Goal: Transaction & Acquisition: Purchase product/service

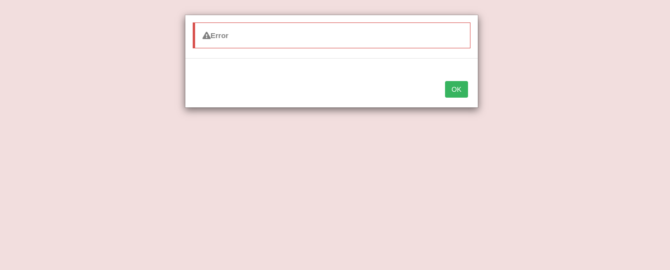
select select "soothing"
select select "respond"
select select "set up"
select select "agitated"
click at [457, 85] on button "OK" at bounding box center [456, 89] width 23 height 17
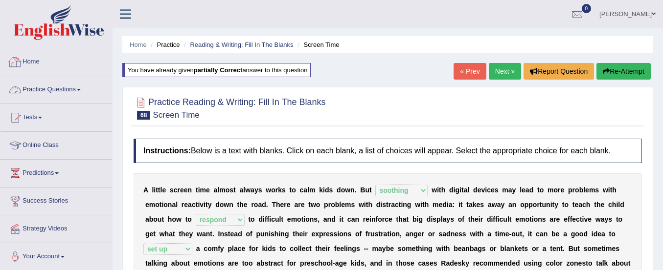
click at [57, 89] on link "Practice Questions" at bounding box center [56, 88] width 112 height 24
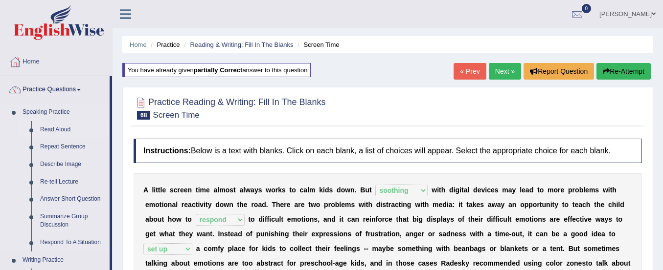
click at [47, 131] on link "Read Aloud" at bounding box center [73, 130] width 74 height 18
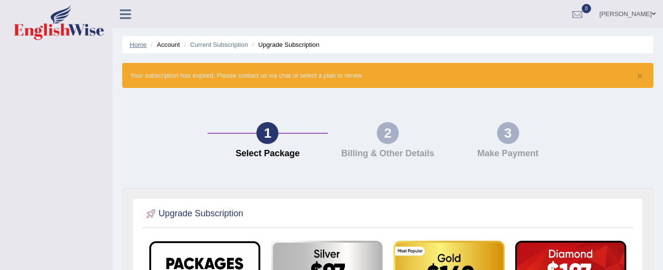
click at [137, 47] on link "Home" at bounding box center [138, 44] width 17 height 7
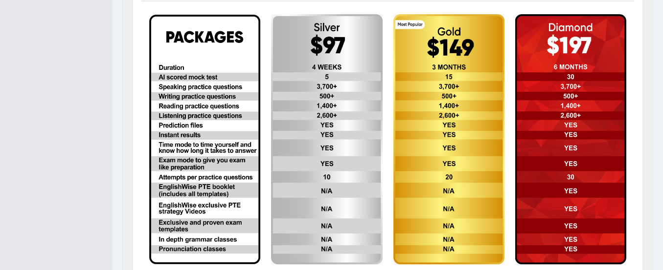
scroll to position [228, 0]
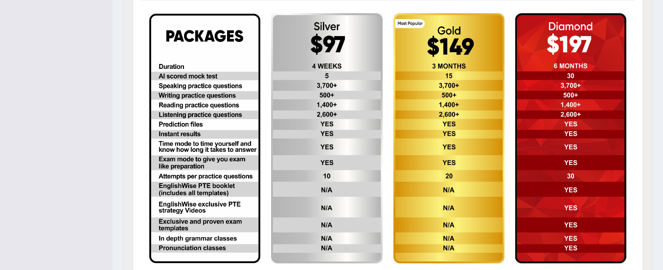
click at [304, 120] on img at bounding box center [326, 138] width 111 height 251
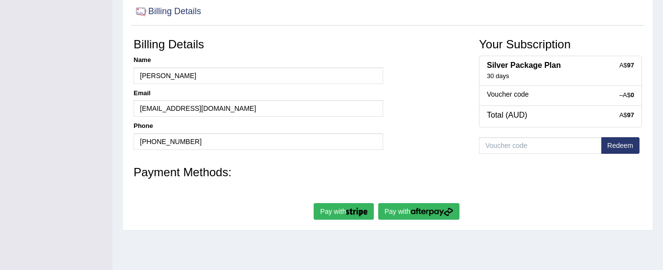
scroll to position [168, 0]
click at [413, 213] on img "submit" at bounding box center [431, 211] width 43 height 9
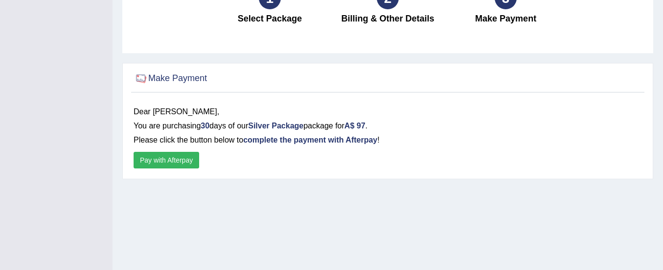
scroll to position [102, 0]
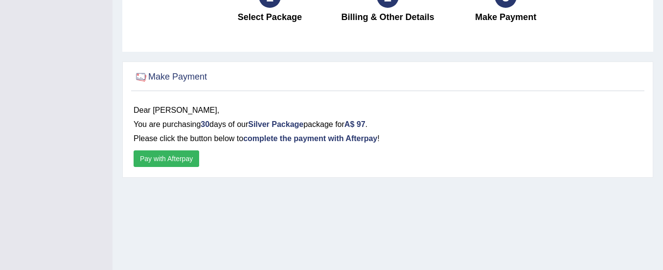
click at [173, 155] on button "Pay with Afterpay" at bounding box center [167, 159] width 66 height 17
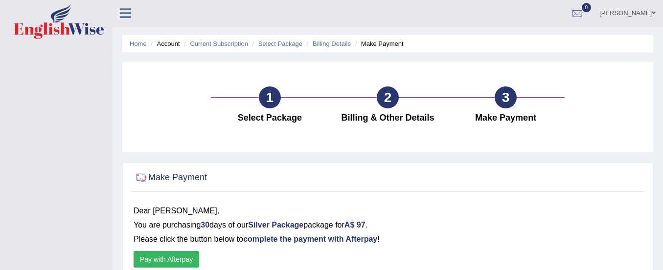
scroll to position [0, 0]
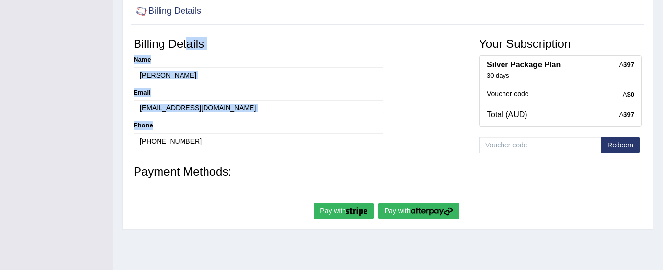
drag, startPoint x: 0, startPoint y: 0, endPoint x: 322, endPoint y: 163, distance: 361.2
click at [322, 163] on form "Billing Details Name [PERSON_NAME] Email [EMAIL_ADDRESS][DOMAIN_NAME] Phone [PH…" at bounding box center [388, 128] width 508 height 190
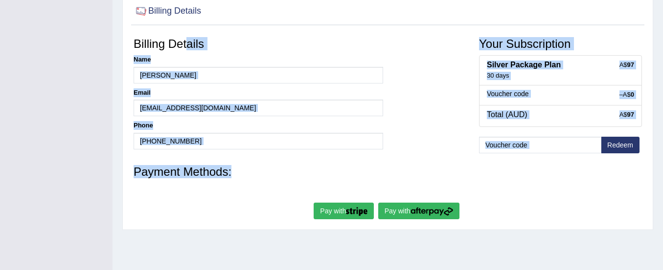
click at [306, 173] on h3 "Payment Methods:" at bounding box center [388, 172] width 508 height 13
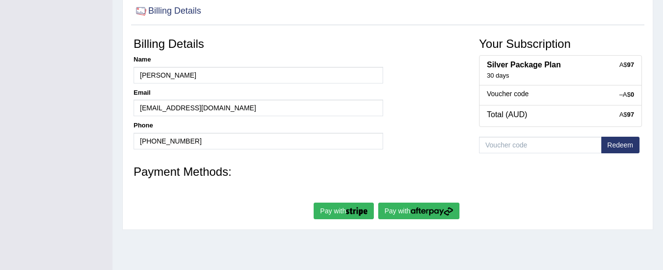
click at [341, 214] on button "Pay with" at bounding box center [344, 211] width 60 height 17
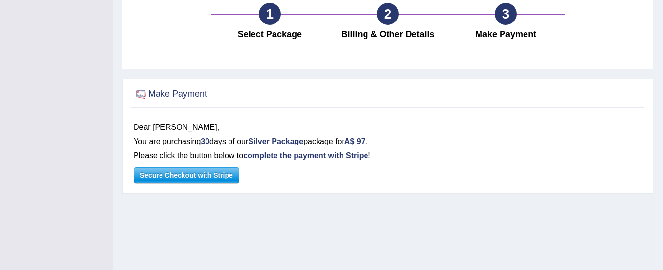
scroll to position [102, 0]
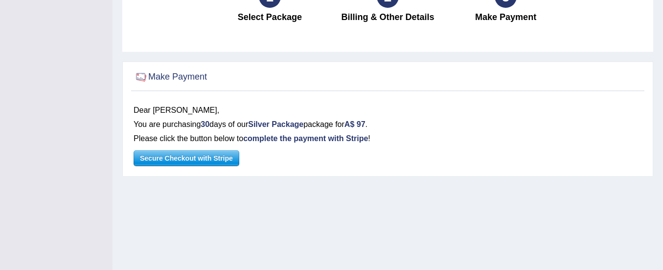
click at [221, 160] on span "Secure Checkout with Stripe" at bounding box center [186, 158] width 105 height 15
